Goal: Transaction & Acquisition: Obtain resource

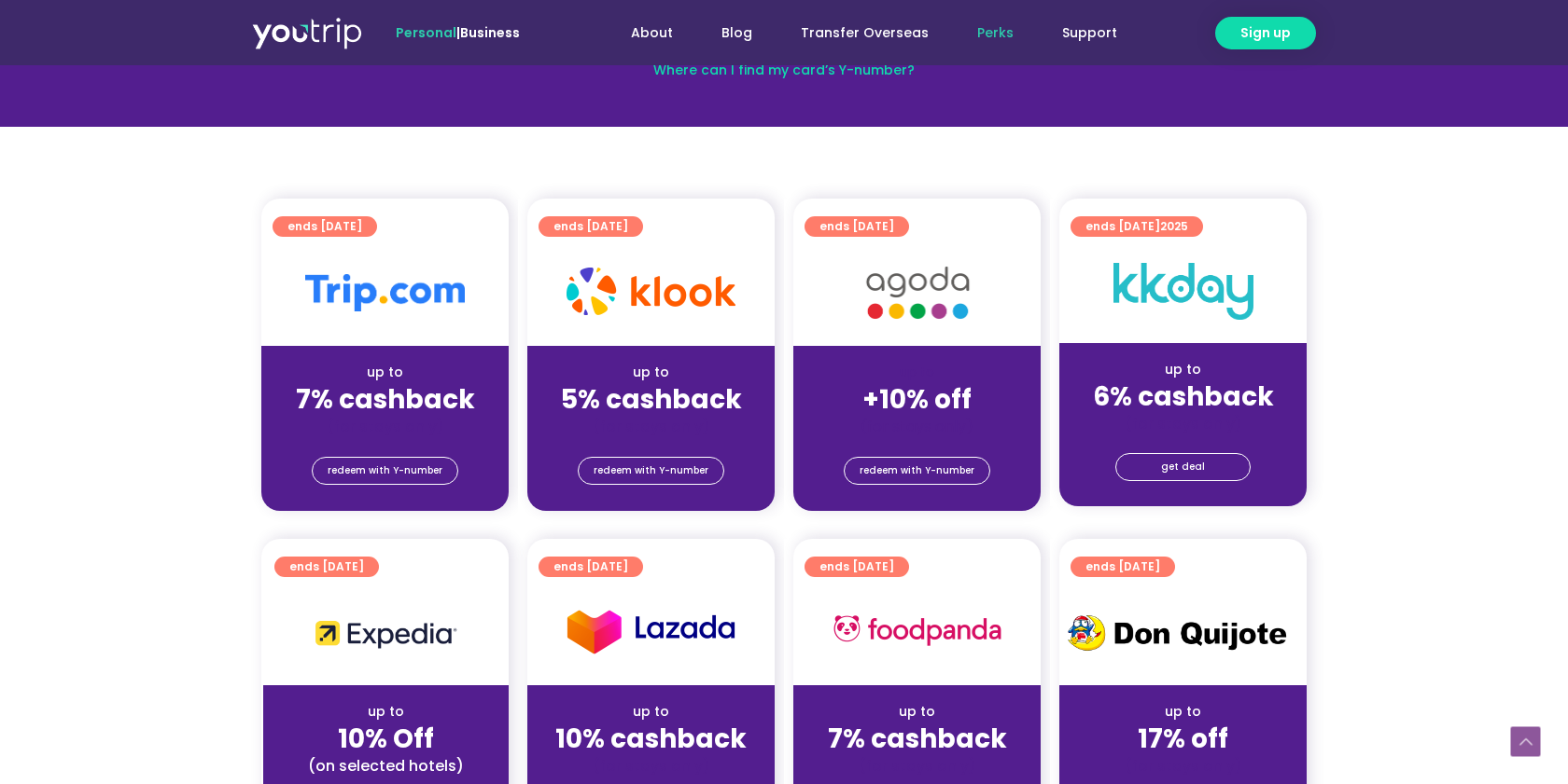
scroll to position [341, 0]
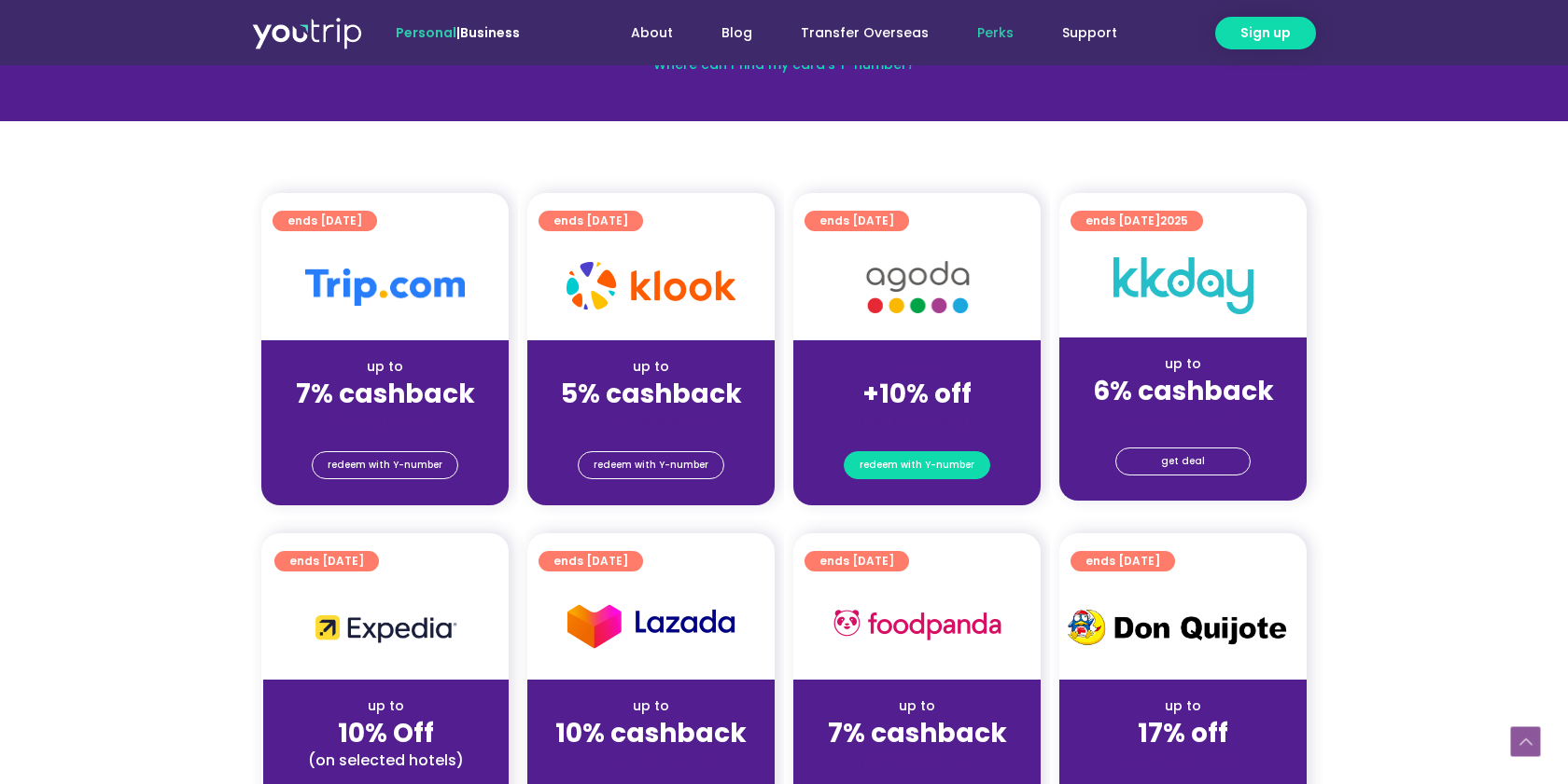
click at [900, 459] on span "redeem with Y-number" at bounding box center [916, 465] width 115 height 27
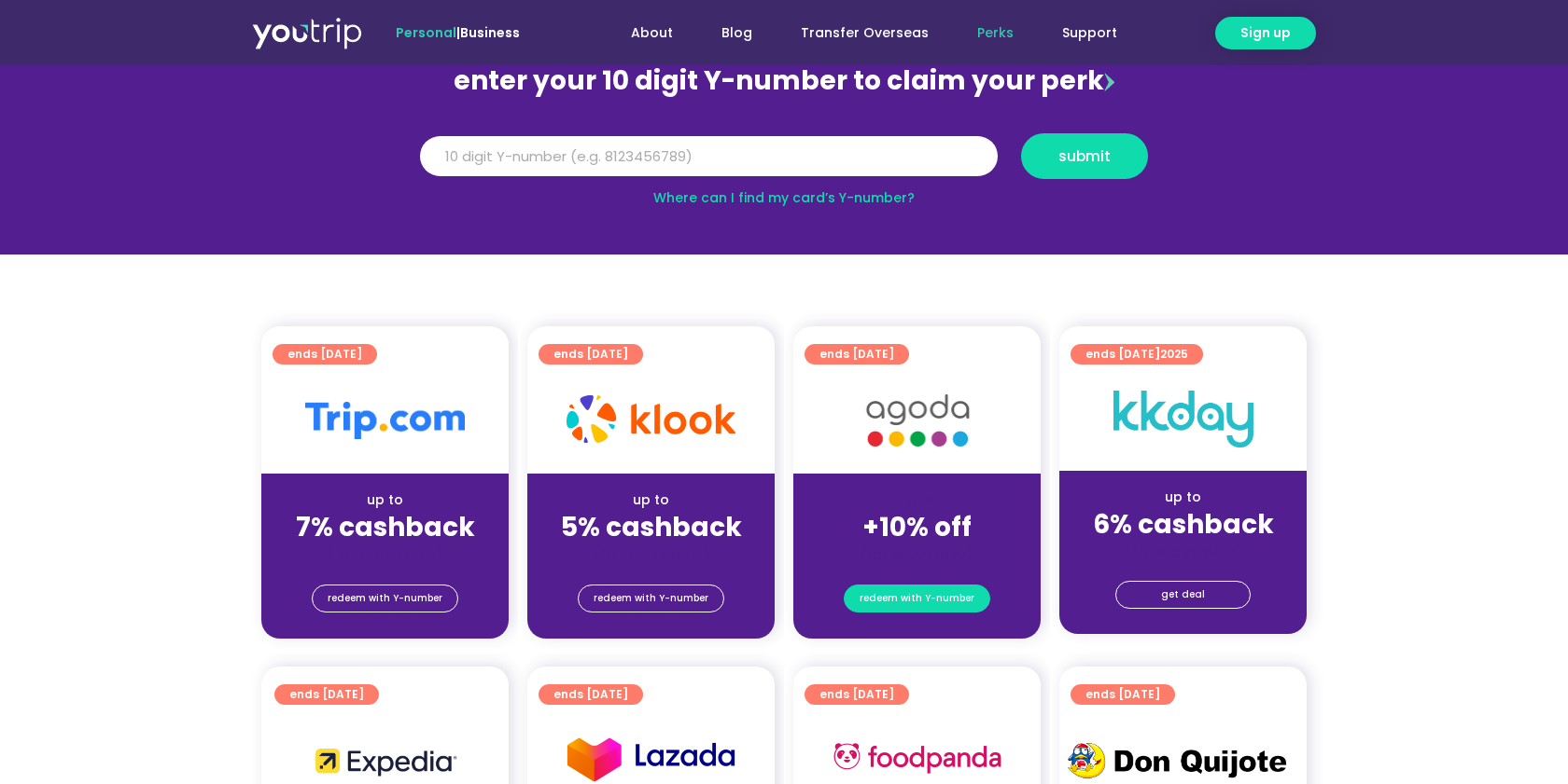
scroll to position [205, 0]
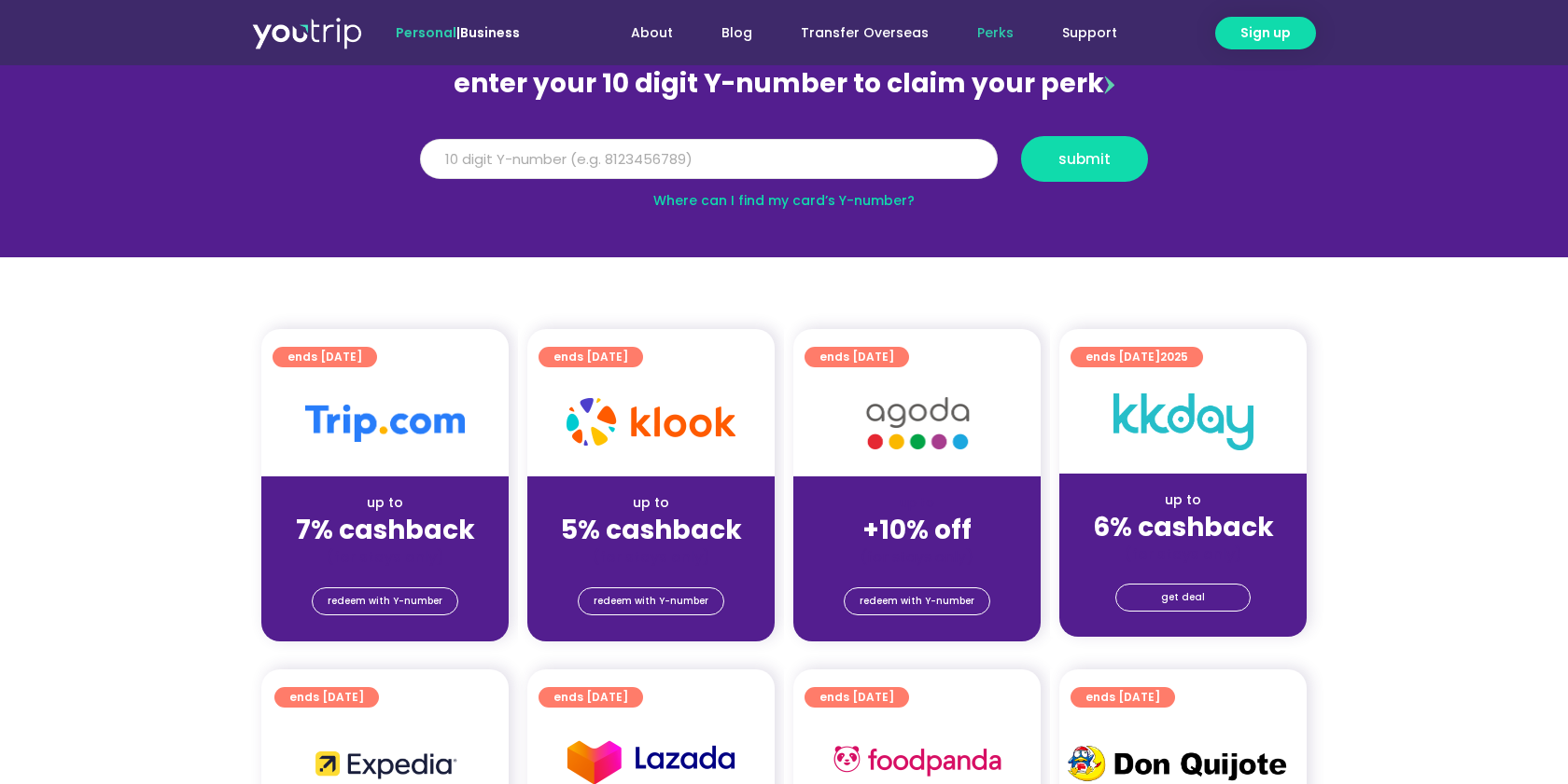
click at [634, 141] on input "Y Number" at bounding box center [709, 159] width 578 height 41
type input "8179466351"
click at [1061, 161] on span "submit" at bounding box center [1084, 158] width 52 height 14
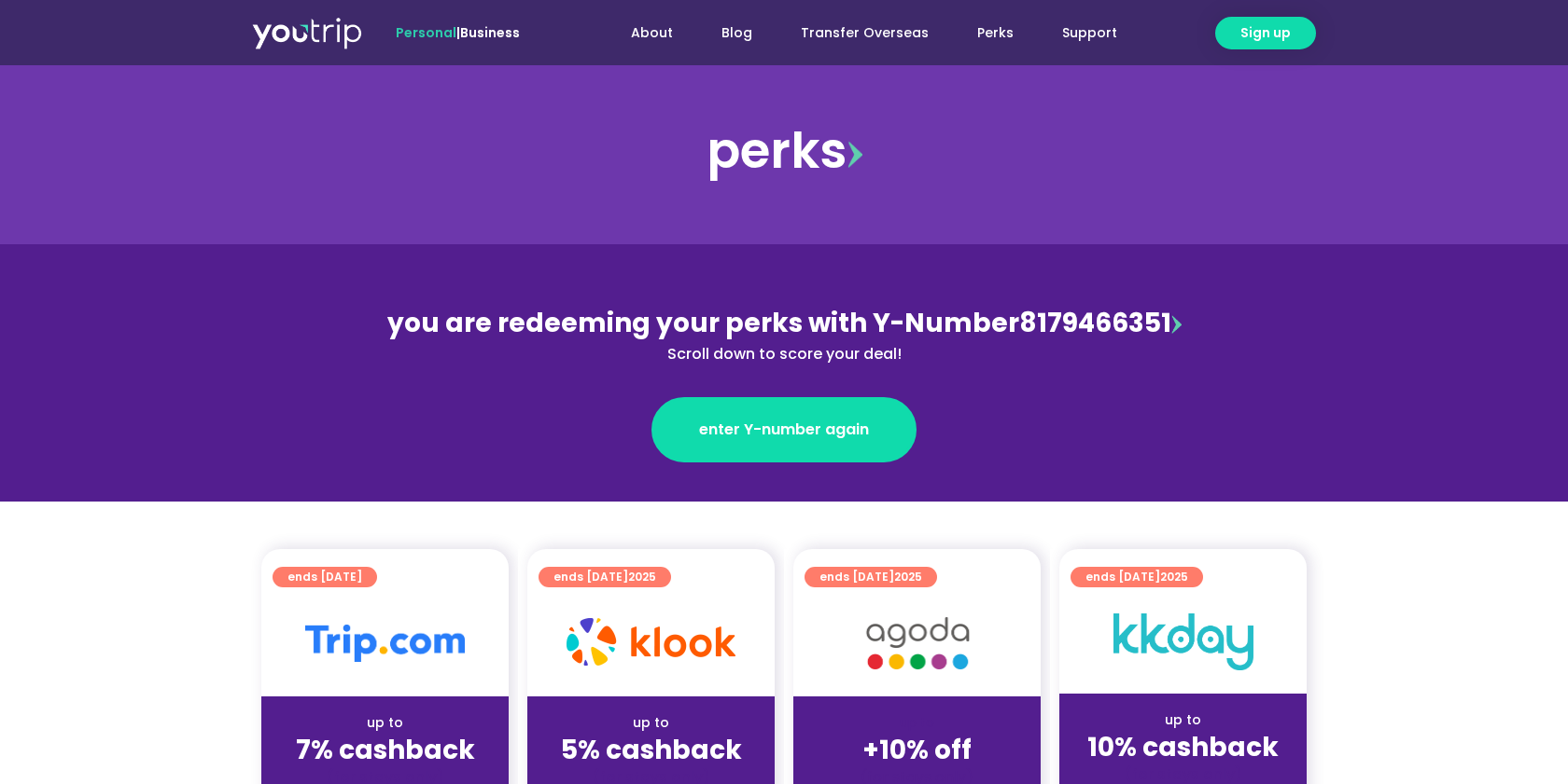
scroll to position [163, 0]
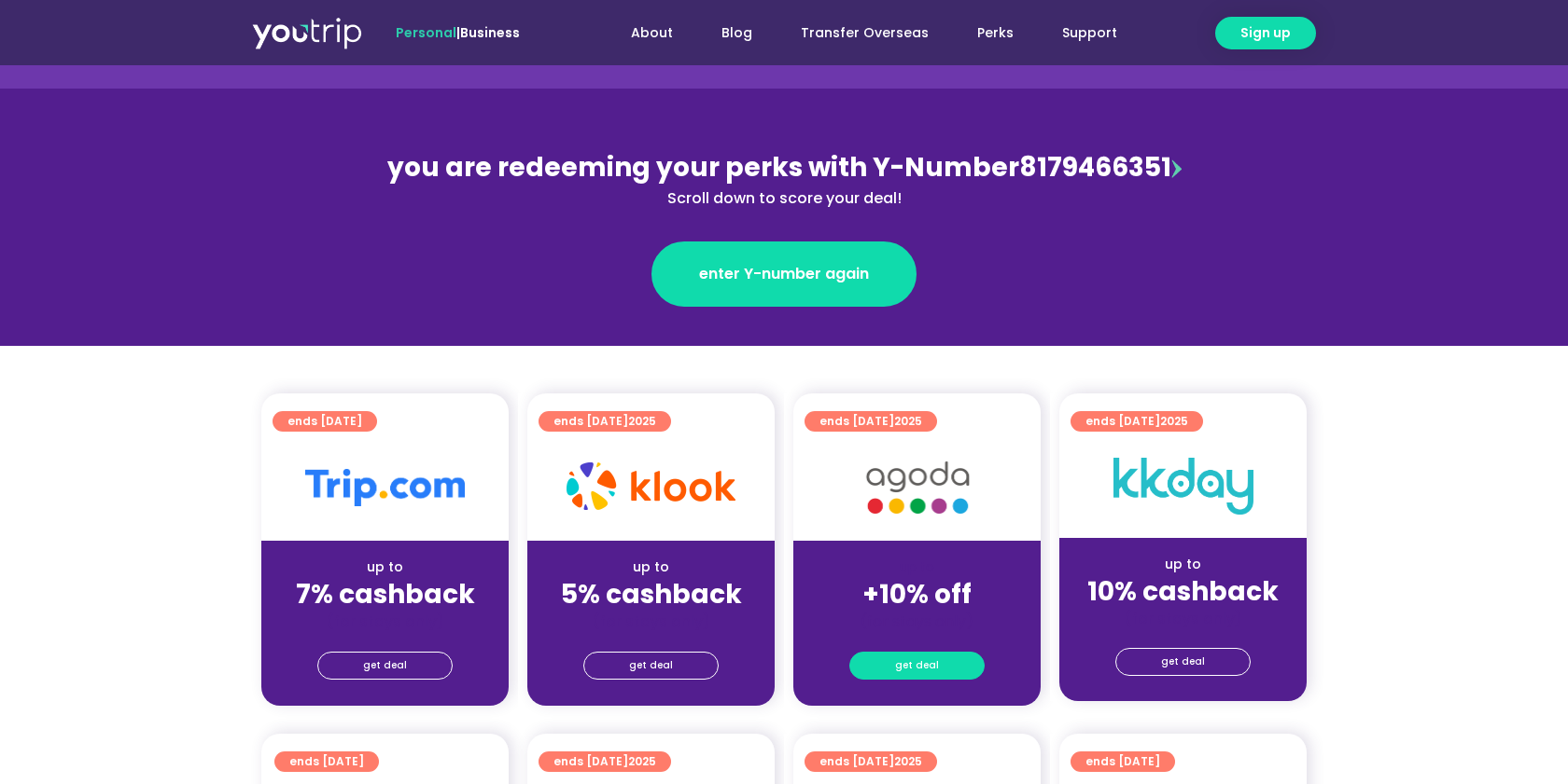
click at [895, 672] on link "get deal" at bounding box center [916, 666] width 136 height 28
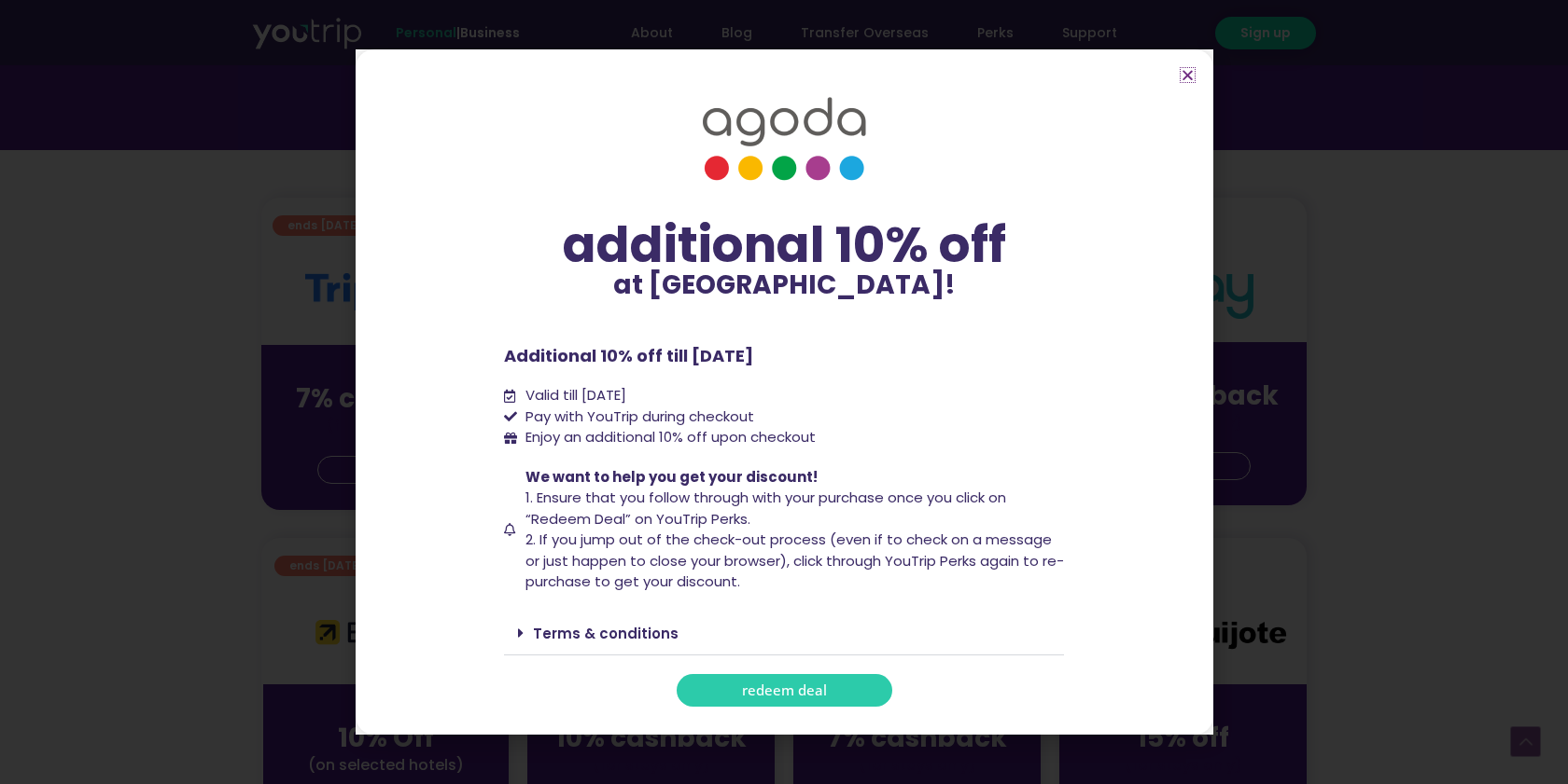
scroll to position [543, 0]
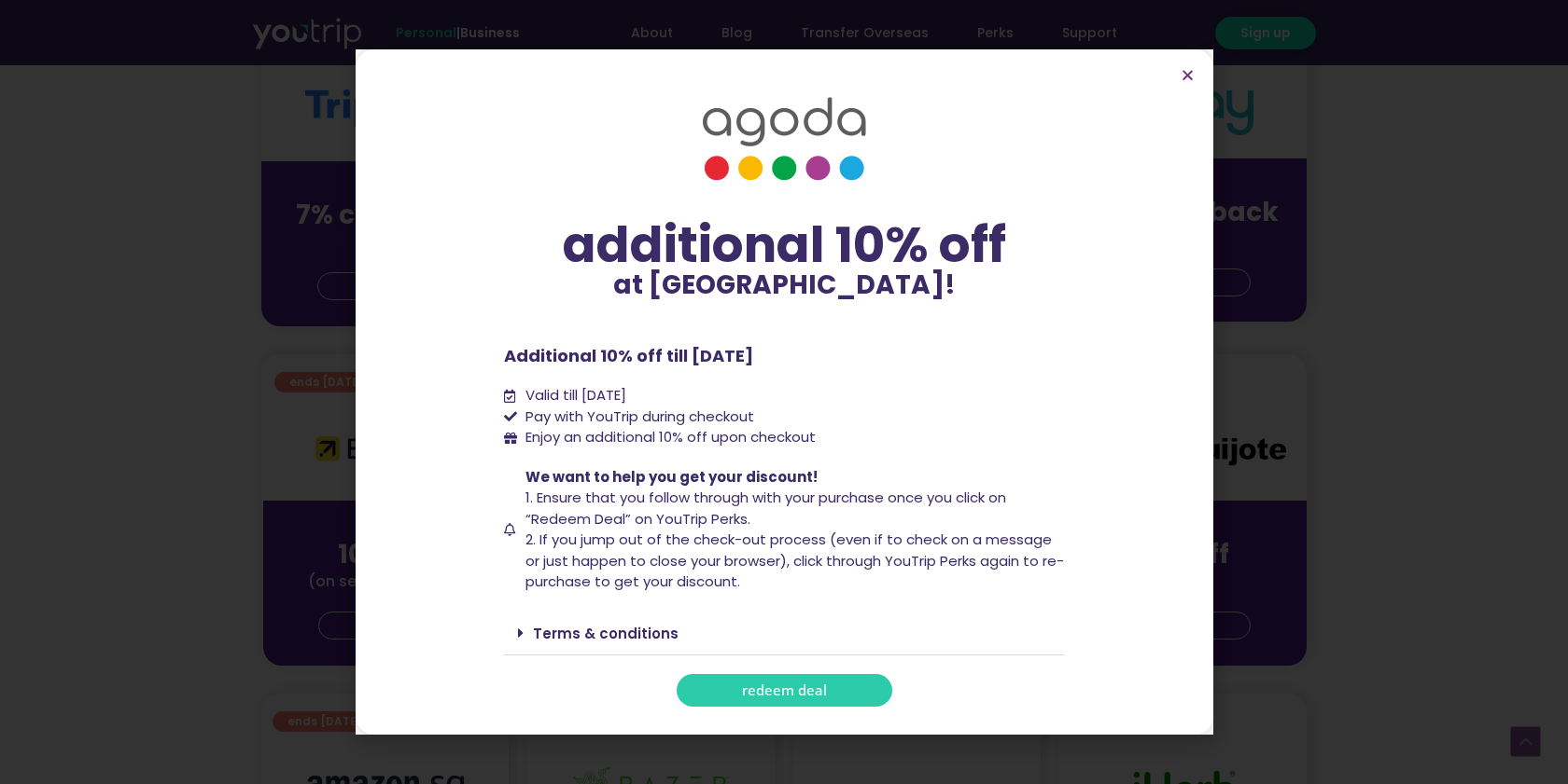
click at [804, 684] on span "redeem deal" at bounding box center [784, 690] width 85 height 14
